Goal: Use online tool/utility: Utilize a website feature to perform a specific function

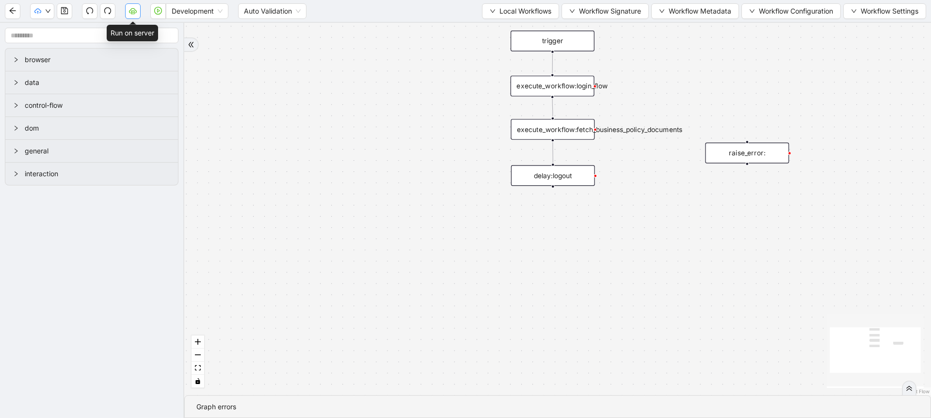
click at [130, 8] on icon "cloud-server" at bounding box center [133, 11] width 8 height 8
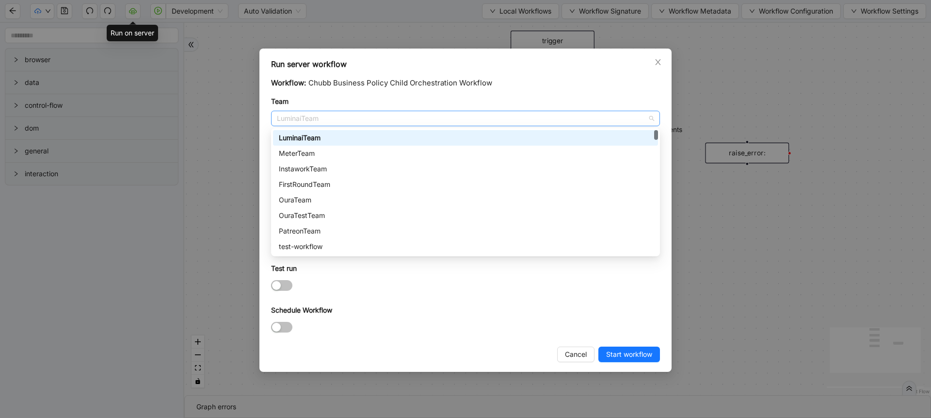
click at [285, 123] on span "LuminaiTeam" at bounding box center [465, 118] width 377 height 15
type input "***"
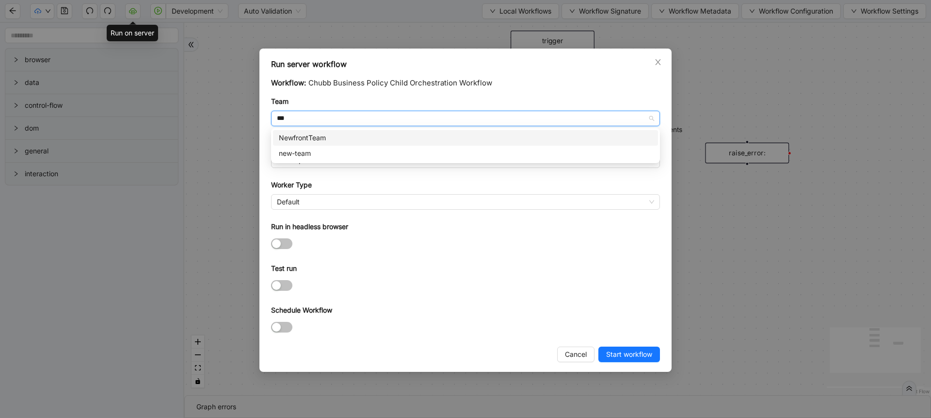
click at [294, 137] on div "NewfrontTeam" at bounding box center [465, 137] width 373 height 11
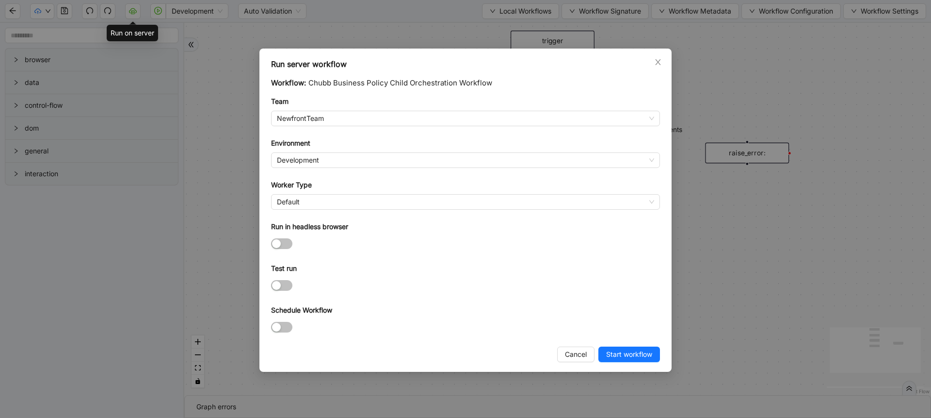
click at [297, 150] on div "Environment" at bounding box center [465, 145] width 389 height 15
click at [297, 158] on span "Development" at bounding box center [465, 160] width 377 height 15
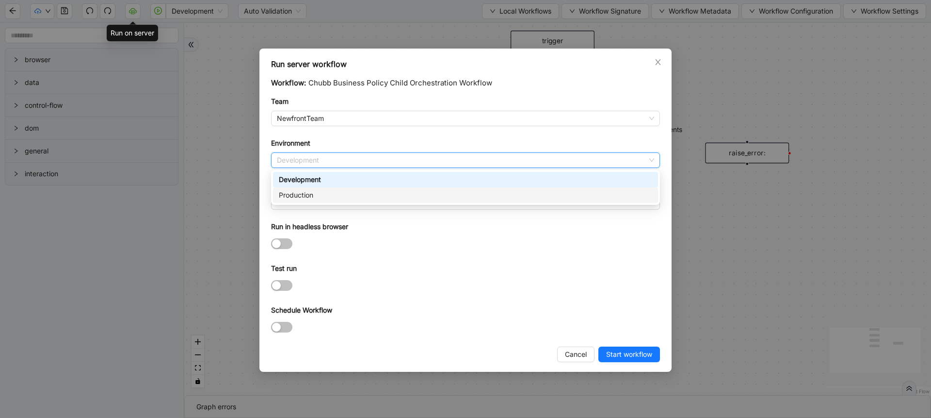
click at [299, 191] on div "Production" at bounding box center [465, 195] width 373 height 11
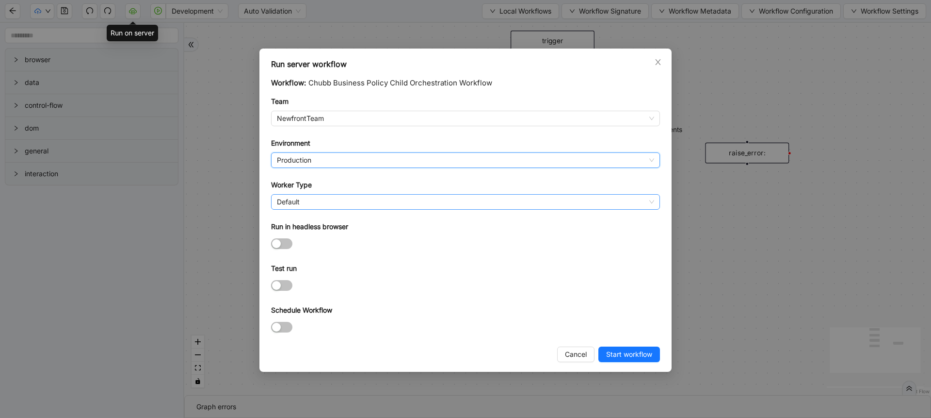
click at [299, 201] on span "Default" at bounding box center [465, 202] width 377 height 15
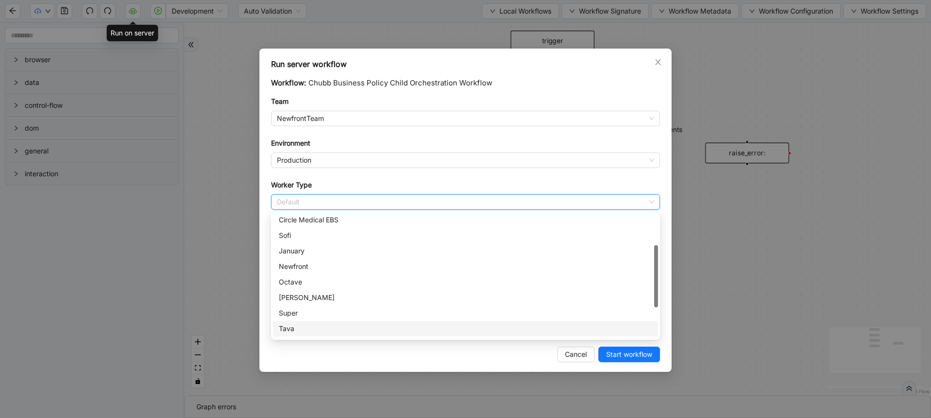
scroll to position [72, 0]
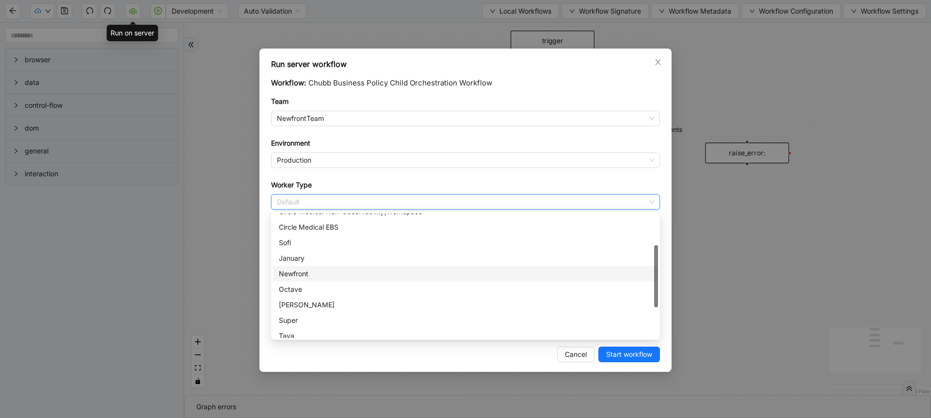
click at [299, 274] on div "Newfront" at bounding box center [465, 273] width 373 height 11
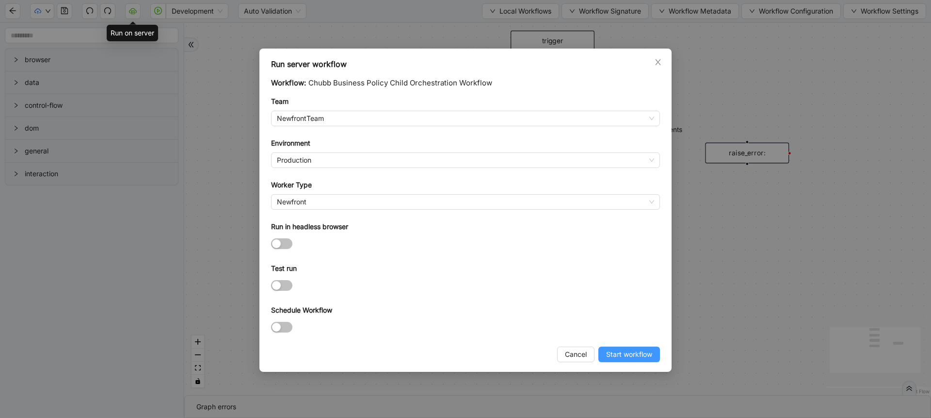
click at [625, 352] on span "Start workflow" at bounding box center [629, 354] width 46 height 11
